Goal: Complete application form: Complete application form

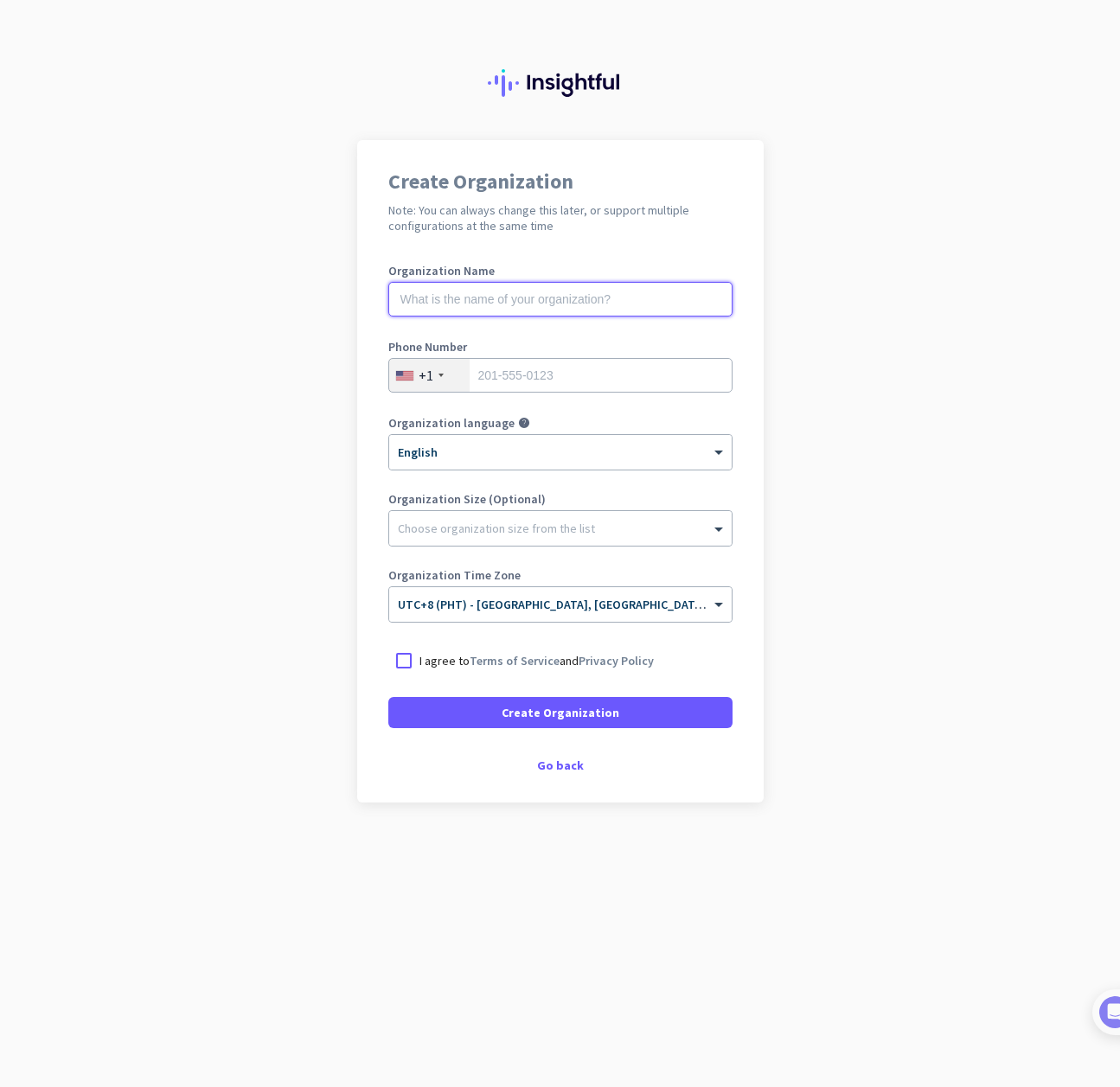
click at [489, 296] on input "text" at bounding box center [560, 299] width 344 height 35
type input "OnePoint"
click at [435, 380] on div "+1" at bounding box center [429, 375] width 81 height 33
click at [437, 378] on div "+1" at bounding box center [429, 375] width 81 height 33
click at [436, 375] on div "+1" at bounding box center [429, 375] width 81 height 33
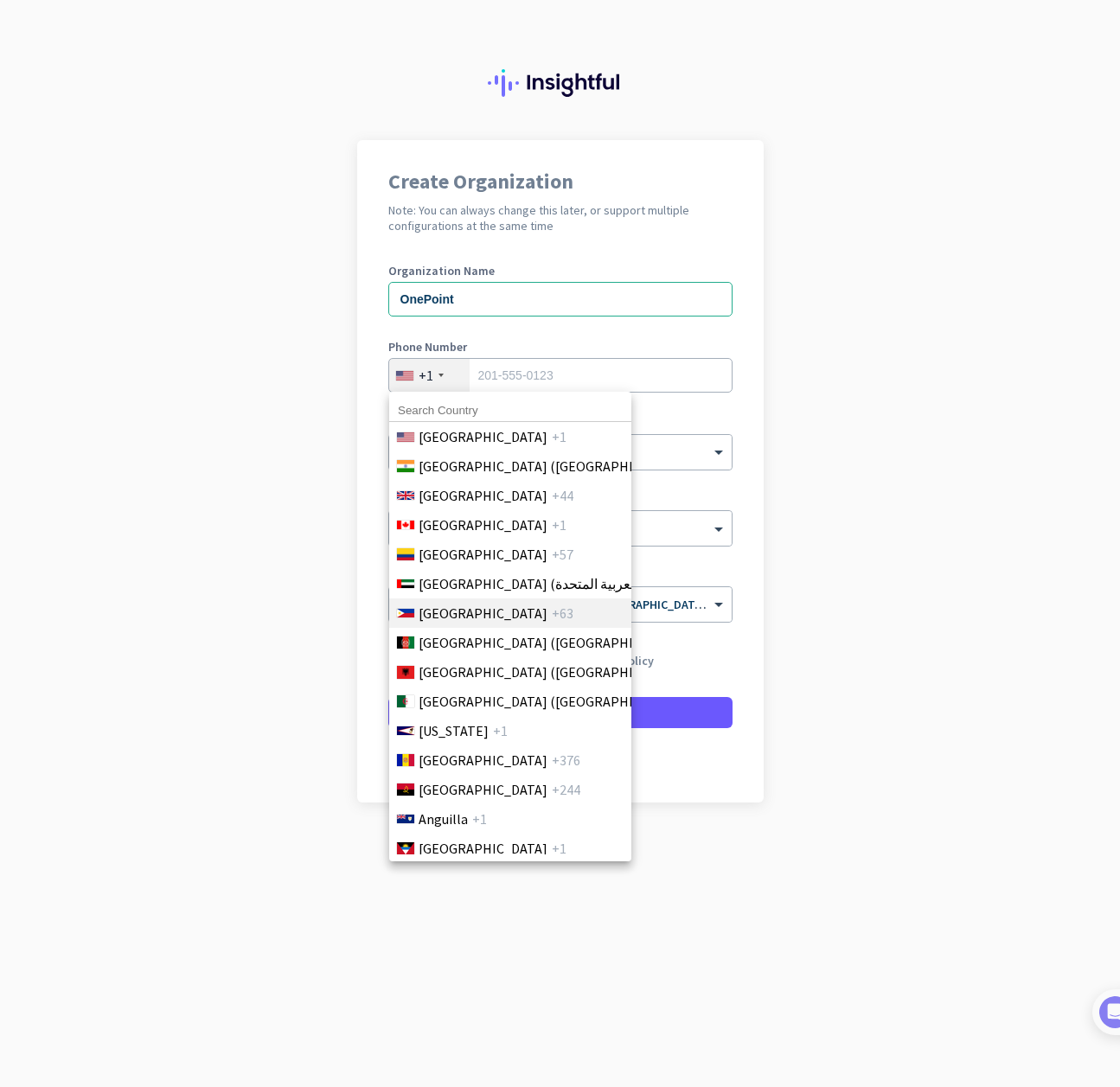
click at [479, 605] on span "[GEOGRAPHIC_DATA]" at bounding box center [483, 613] width 129 height 21
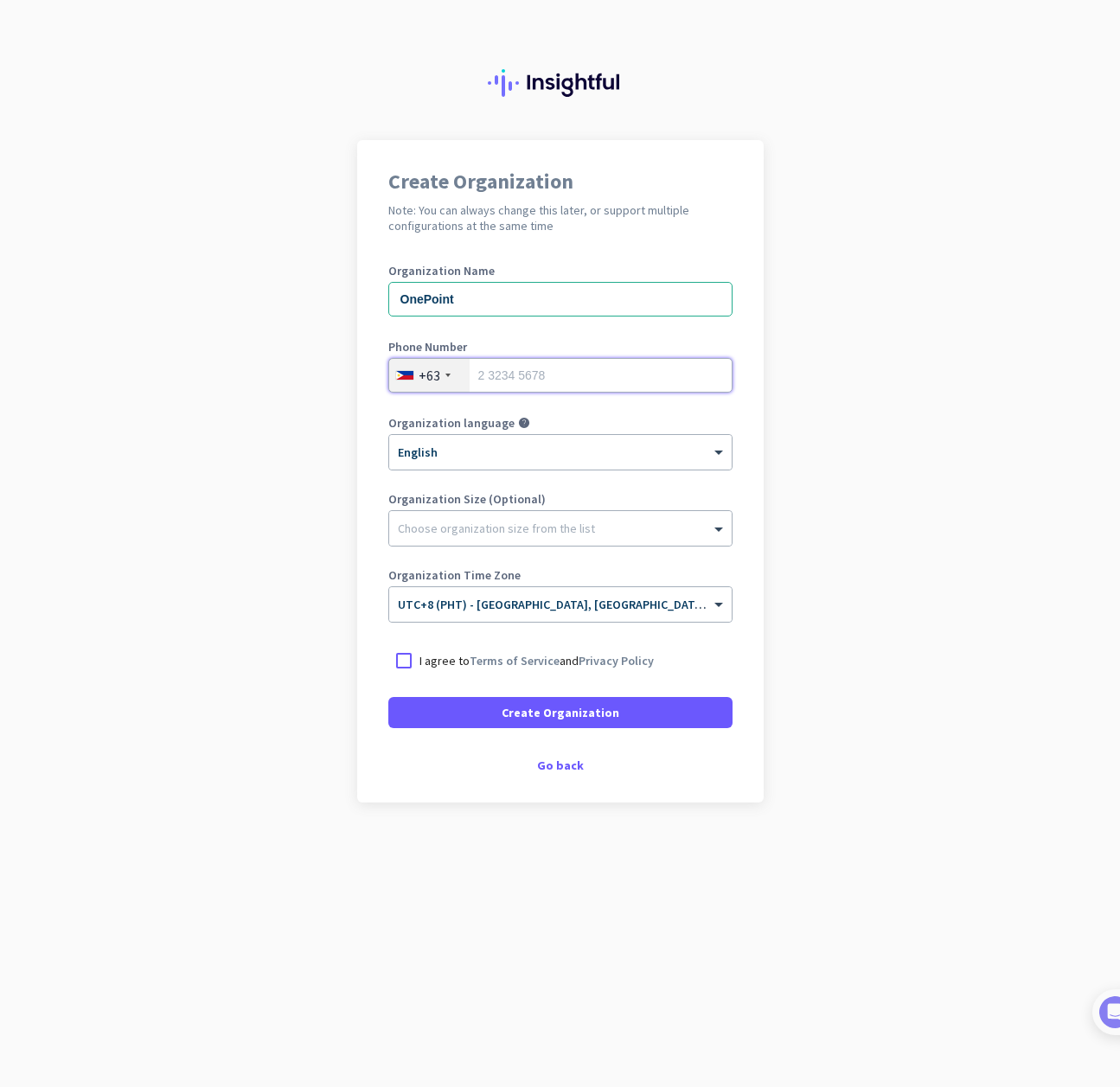
click at [556, 366] on input "tel" at bounding box center [560, 375] width 344 height 35
type input "3"
type input "9215592772"
click at [537, 524] on div at bounding box center [560, 523] width 342 height 17
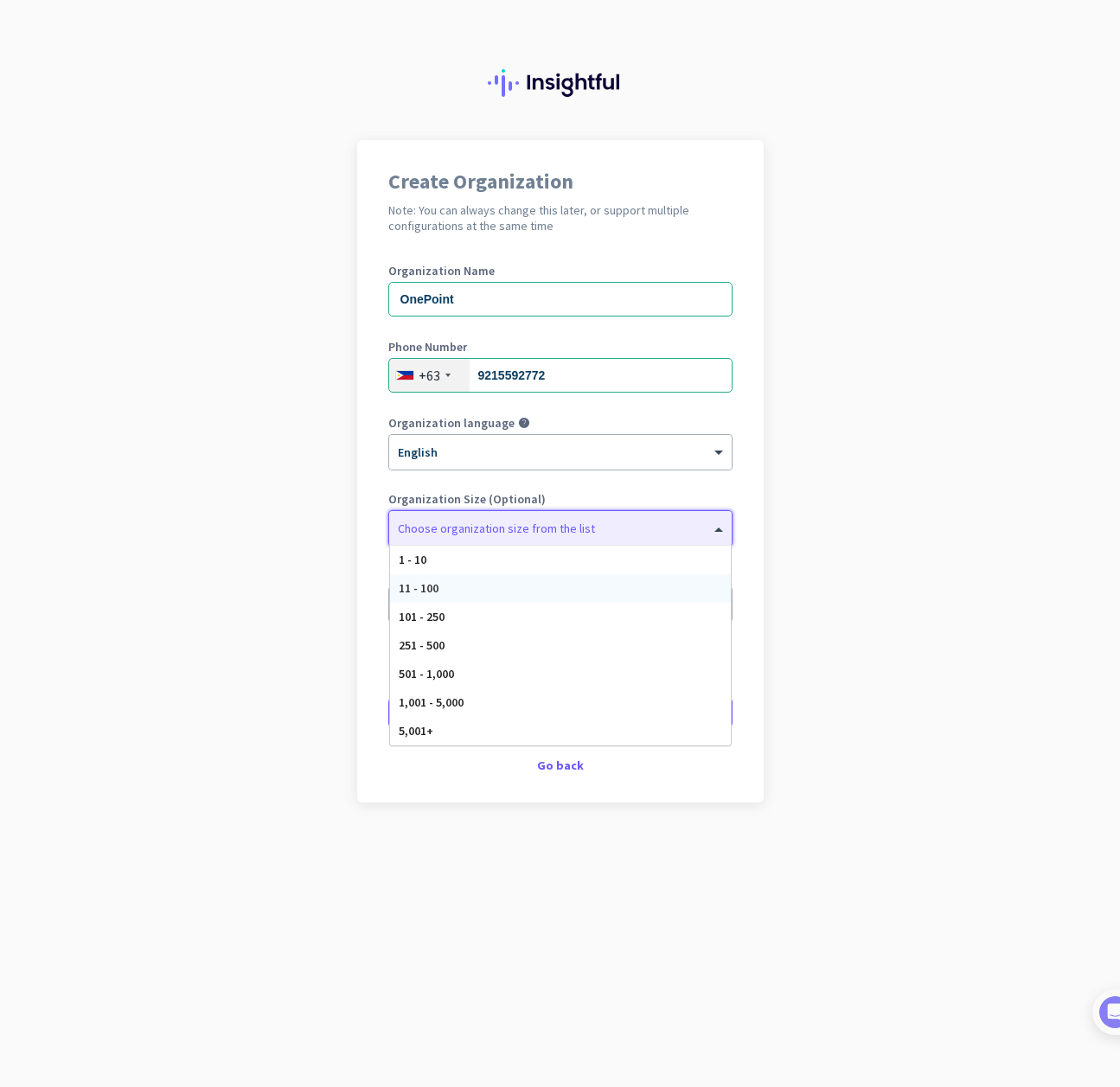
click at [425, 585] on span "11 - 100" at bounding box center [419, 589] width 40 height 16
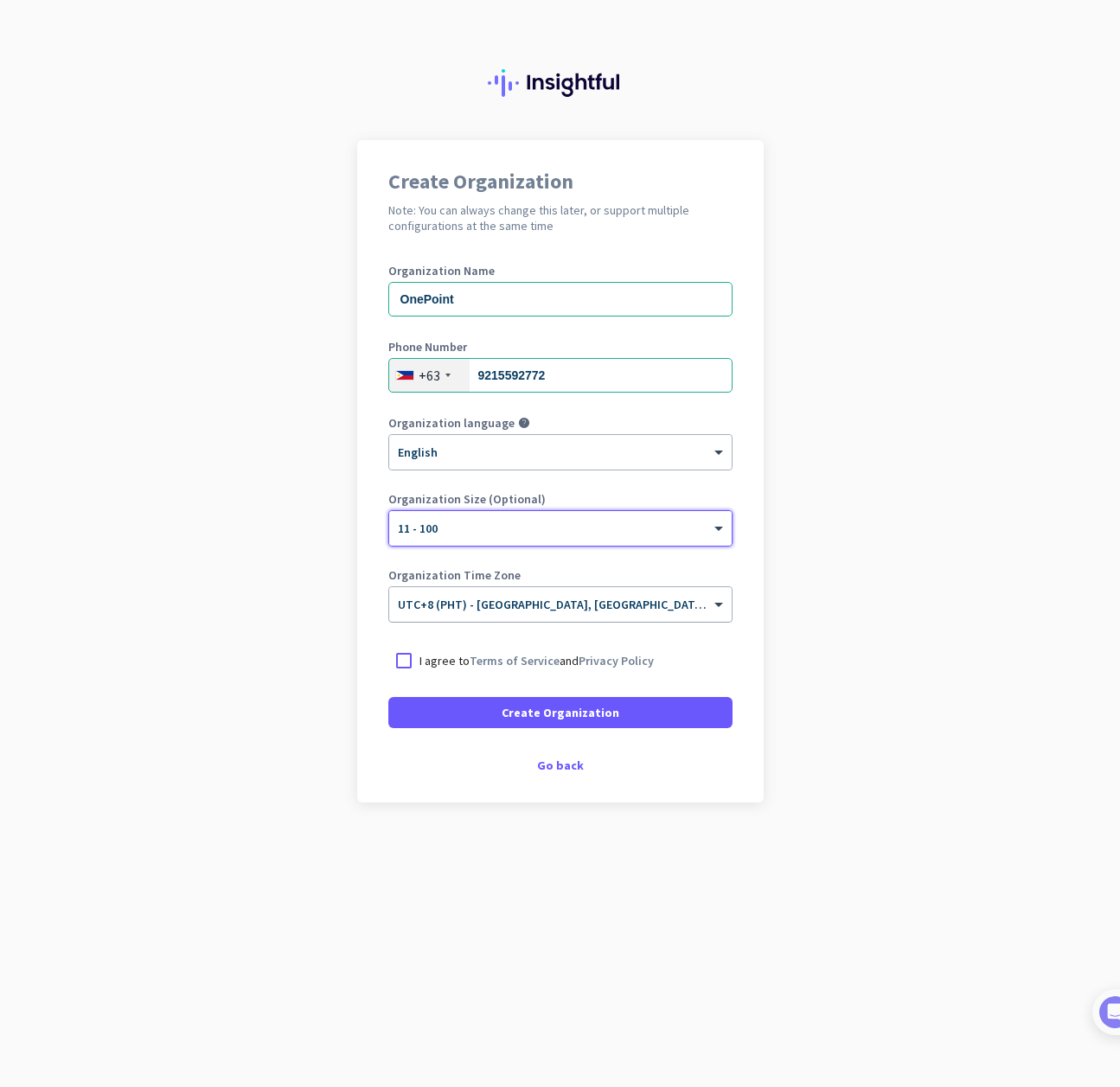
click at [674, 607] on span "UTC+8 (PHT) - [GEOGRAPHIC_DATA], [GEOGRAPHIC_DATA], [GEOGRAPHIC_DATA], [GEOGRAP…" at bounding box center [669, 605] width 543 height 16
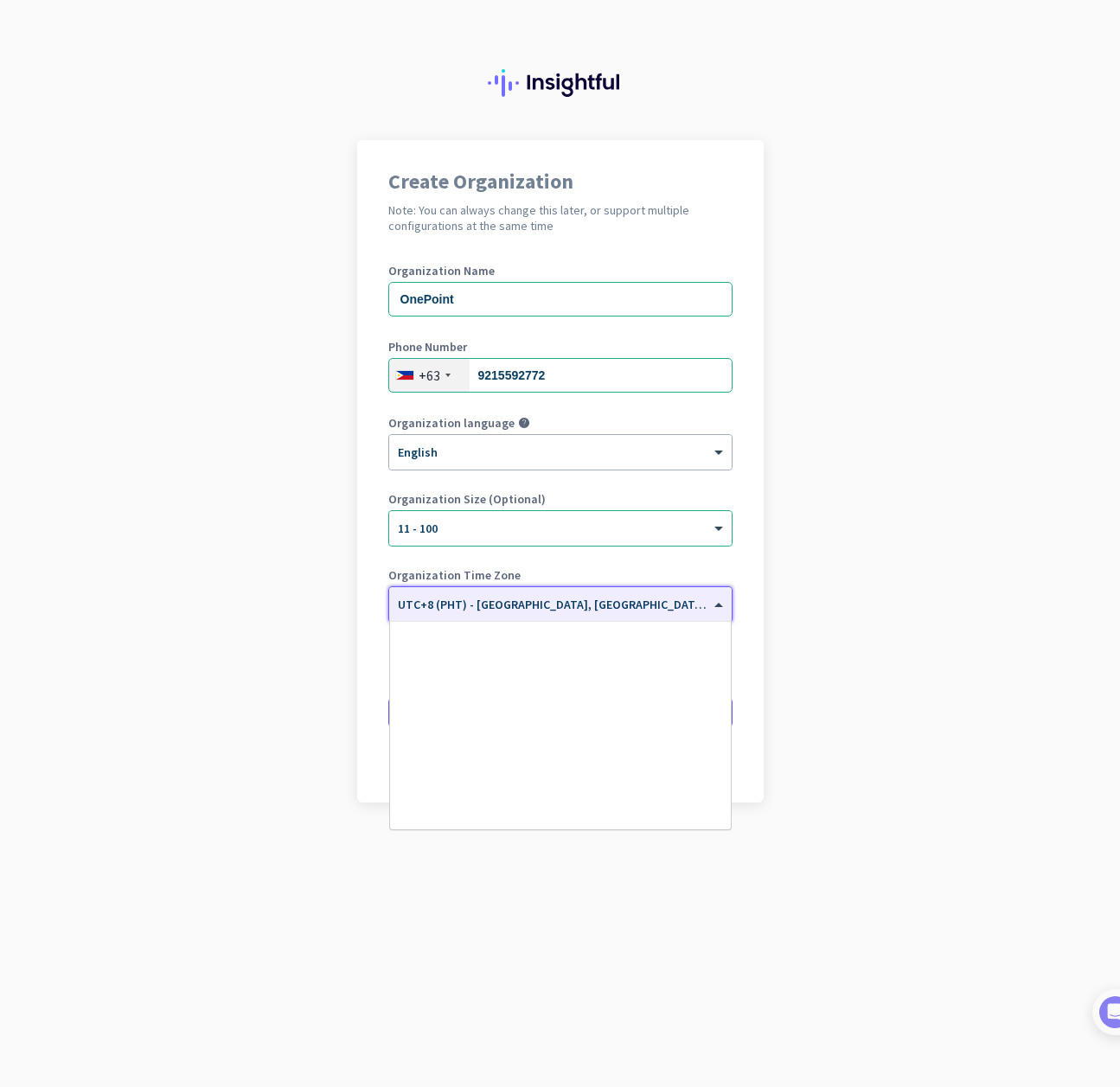
scroll to position [7735, 0]
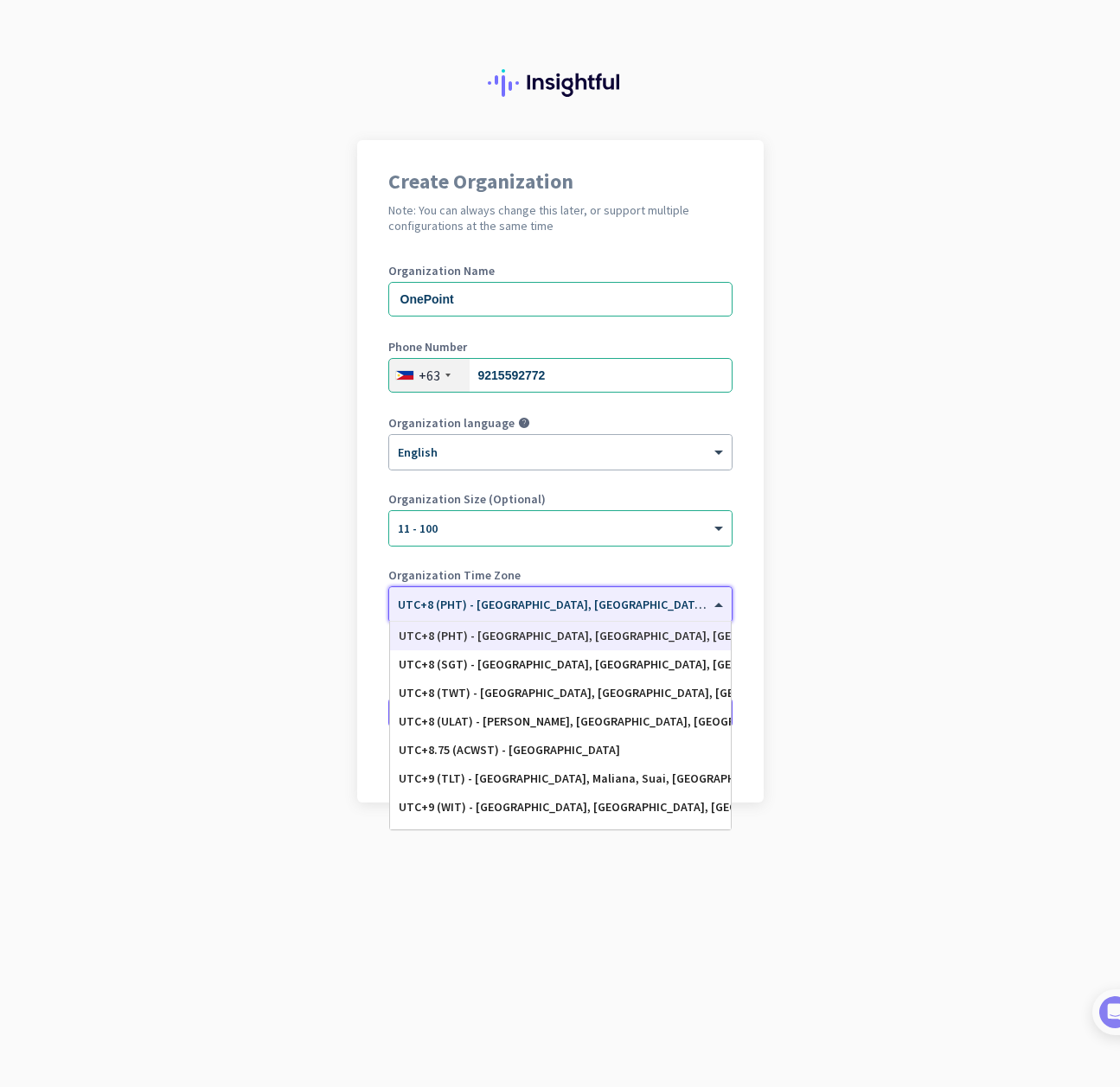
click at [694, 568] on div "Organization Name OnePoint Phone Number [PHONE_NUMBER] Organization language he…" at bounding box center [560, 452] width 344 height 374
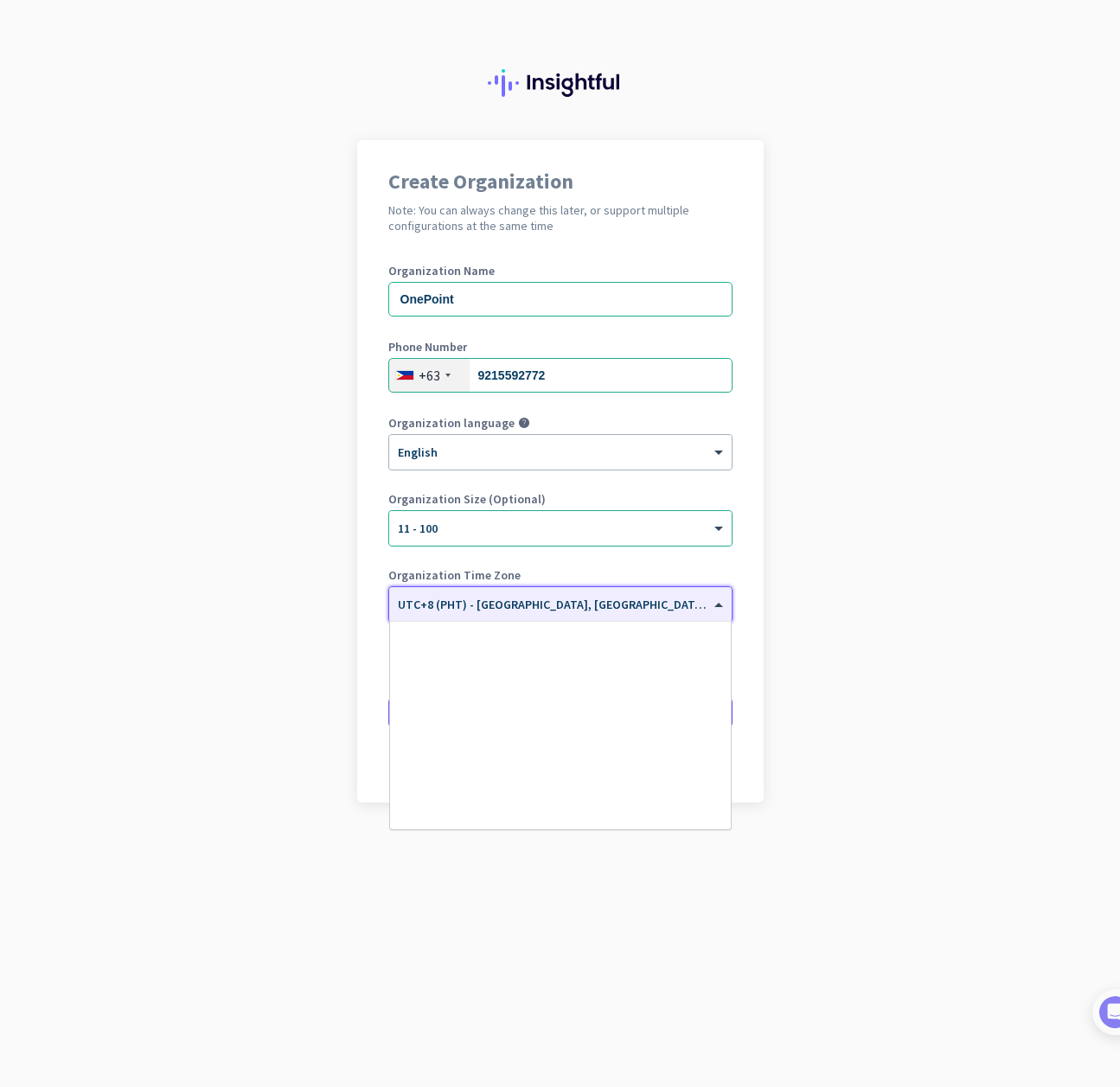
click at [555, 610] on span "UTC+8 (PHT) - [GEOGRAPHIC_DATA], [GEOGRAPHIC_DATA], [GEOGRAPHIC_DATA], [GEOGRAP…" at bounding box center [669, 605] width 543 height 16
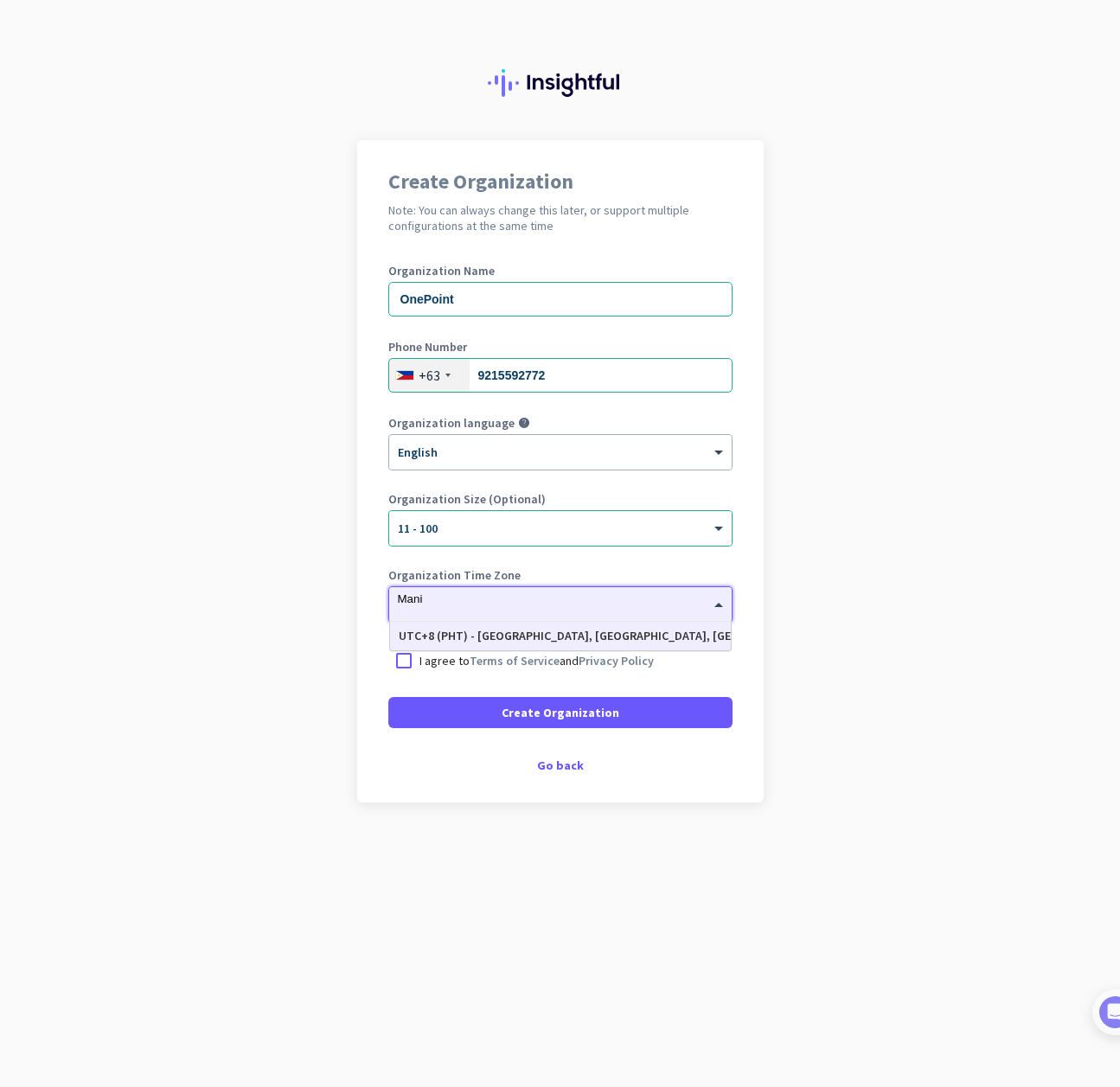
scroll to position [0, 0]
type input "[GEOGRAPHIC_DATA]"
click at [579, 638] on div "UTC+8 (PHT) - [GEOGRAPHIC_DATA], [GEOGRAPHIC_DATA], [GEOGRAPHIC_DATA], [GEOGRAP…" at bounding box center [560, 635] width 323 height 15
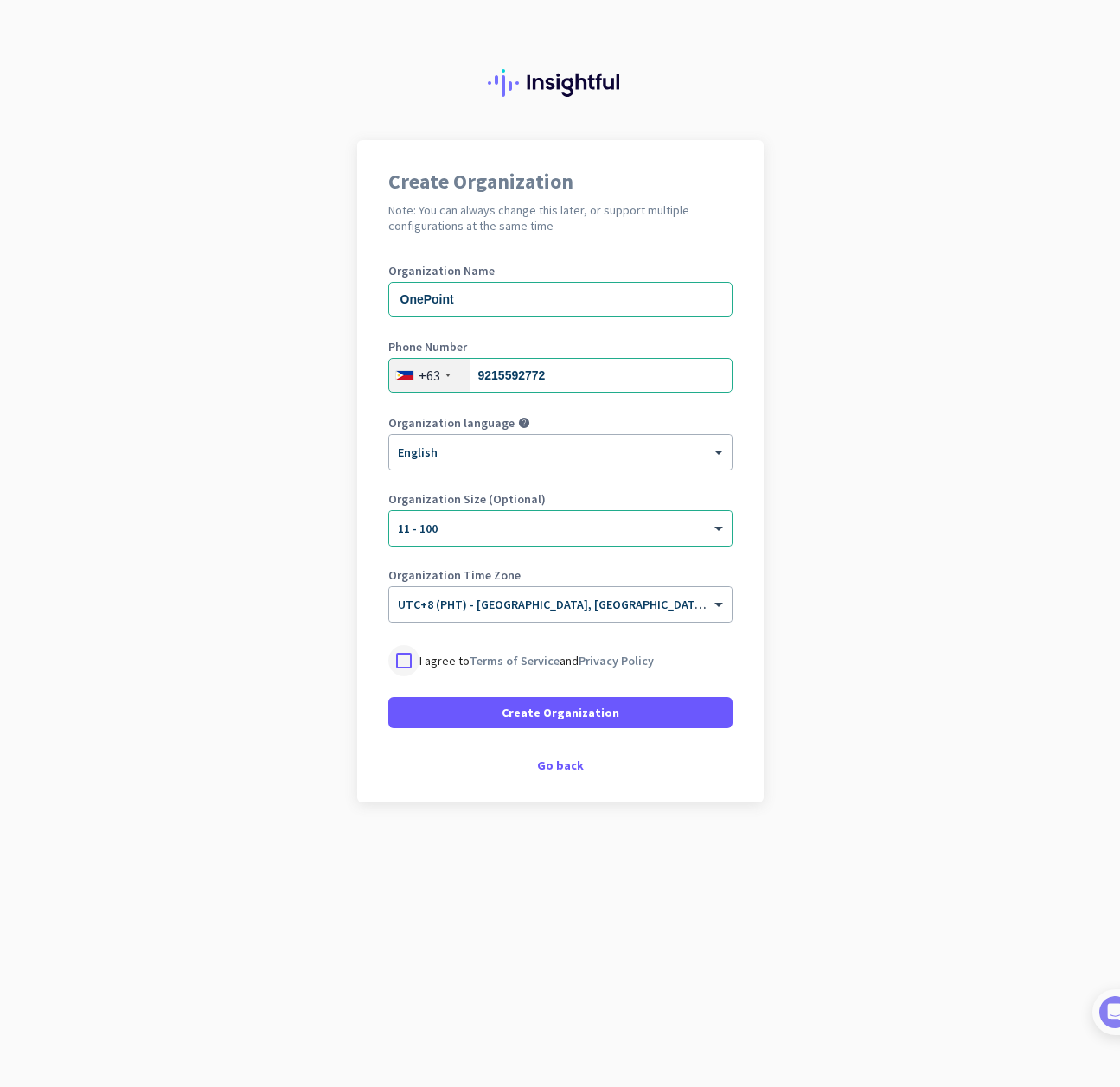
click at [405, 667] on div at bounding box center [403, 660] width 31 height 31
